Goal: Check status: Check status

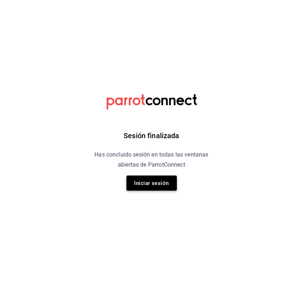
click at [168, 183] on button "Iniciar sesión" at bounding box center [151, 183] width 50 height 15
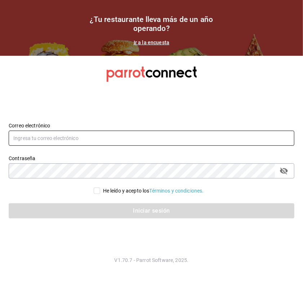
type input "[PERSON_NAME][EMAIL_ADDRESS][PERSON_NAME][DOMAIN_NAME]"
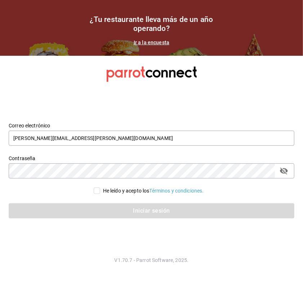
click at [95, 192] on input "He leído y acepto los Términos y condiciones." at bounding box center [97, 191] width 6 height 6
checkbox input "true"
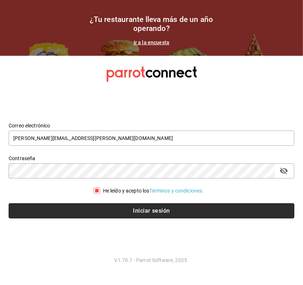
click at [93, 214] on button "Iniciar sesión" at bounding box center [152, 211] width 286 height 15
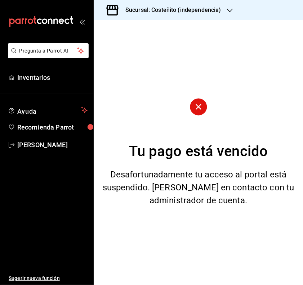
click at [179, 6] on h3 "Sucursal: Costeñito (independencia)" at bounding box center [171, 10] width 102 height 9
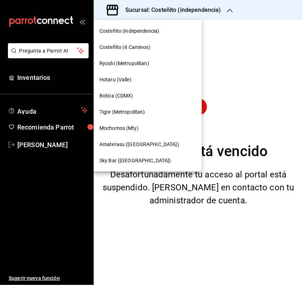
click at [111, 127] on span "Mochomos (Mty)" at bounding box center [118, 129] width 39 height 8
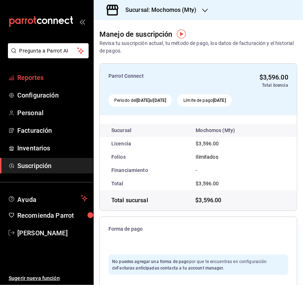
click at [30, 74] on span "Reportes" at bounding box center [52, 78] width 70 height 10
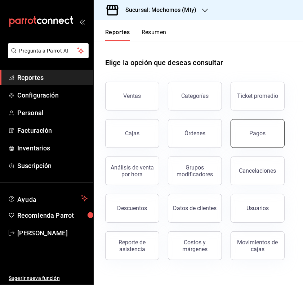
click at [264, 142] on button "Pagos" at bounding box center [258, 133] width 54 height 29
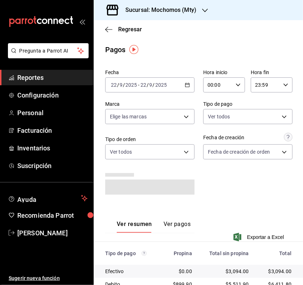
click at [184, 88] on div "[DATE] [DATE] - [DATE] [DATE]" at bounding box center [149, 84] width 89 height 15
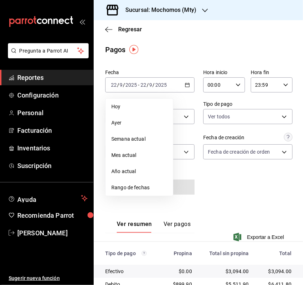
drag, startPoint x: 130, startPoint y: 105, endPoint x: 151, endPoint y: 94, distance: 23.4
click at [129, 105] on span "Hoy" at bounding box center [139, 107] width 56 height 8
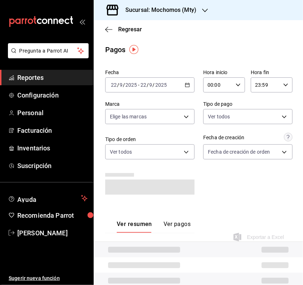
click at [205, 84] on input "00:00" at bounding box center [218, 85] width 30 height 14
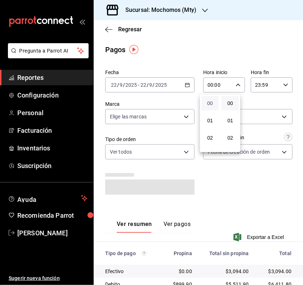
scroll to position [45, 0]
click at [213, 142] on span "05" at bounding box center [210, 145] width 9 height 6
type input "05:00"
click at [239, 180] on div at bounding box center [151, 142] width 303 height 285
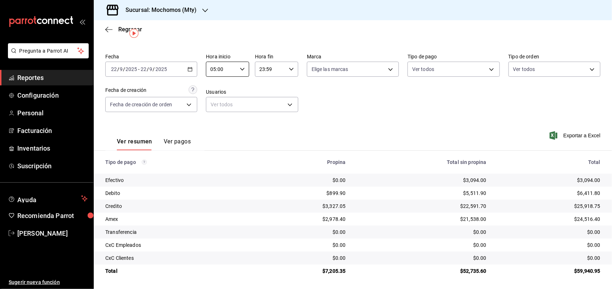
scroll to position [16, 0]
